Goal: Use online tool/utility: Utilize a website feature to perform a specific function

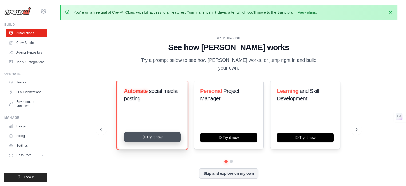
click at [160, 133] on button "Try it now" at bounding box center [152, 137] width 57 height 10
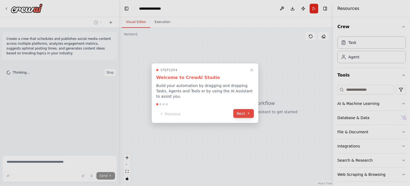
click at [238, 110] on button "Next" at bounding box center [243, 113] width 21 height 9
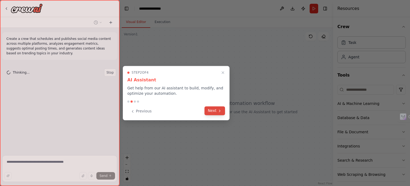
click at [218, 110] on icon at bounding box center [220, 110] width 4 height 4
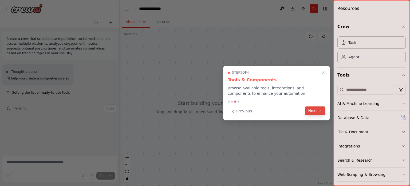
click at [313, 114] on button "Next" at bounding box center [315, 110] width 21 height 9
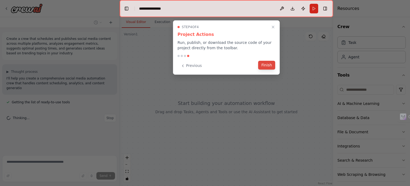
click at [272, 69] on button "Finish" at bounding box center [266, 65] width 17 height 9
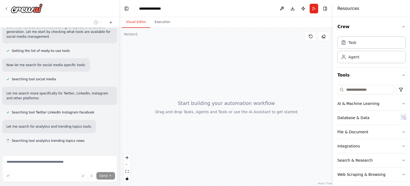
scroll to position [67, 0]
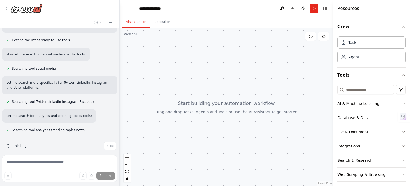
click at [378, 108] on button "AI & Machine Learning" at bounding box center [371, 103] width 68 height 14
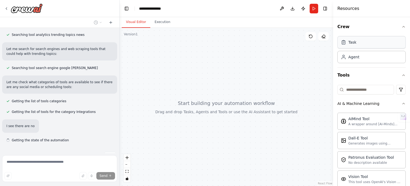
scroll to position [172, 0]
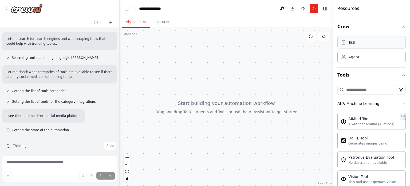
click at [361, 41] on div "Task" at bounding box center [371, 42] width 68 height 12
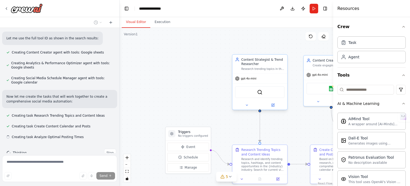
scroll to position [407, 0]
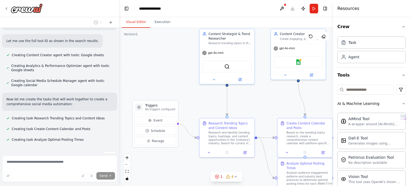
drag, startPoint x: 217, startPoint y: 84, endPoint x: 184, endPoint y: 57, distance: 42.1
click at [184, 57] on div ".deletable-edge-delete-btn { width: 20px; height: 20px; border: 0px solid #ffff…" at bounding box center [227, 107] width 214 height 158
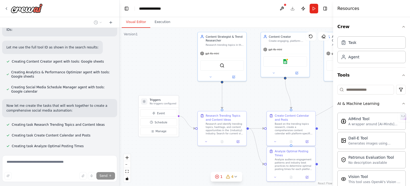
scroll to position [419, 0]
